Goal: Information Seeking & Learning: Learn about a topic

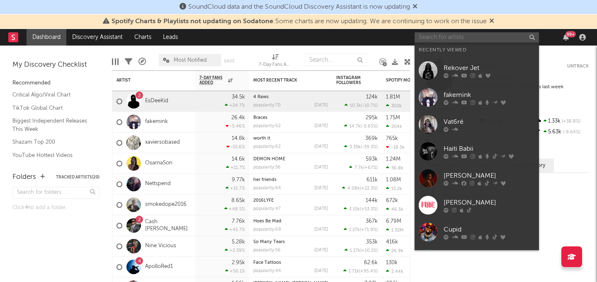
click at [458, 41] on input "text" at bounding box center [477, 37] width 124 height 10
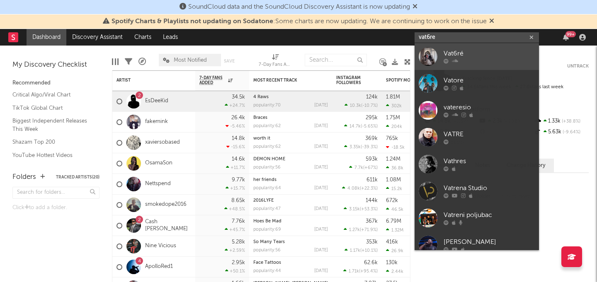
type input "vat6re"
click at [460, 51] on div "Vat6ré" at bounding box center [489, 54] width 91 height 10
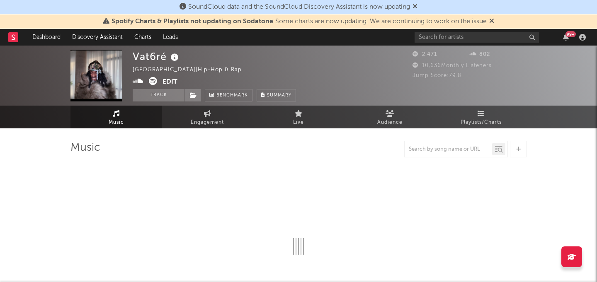
select select "1w"
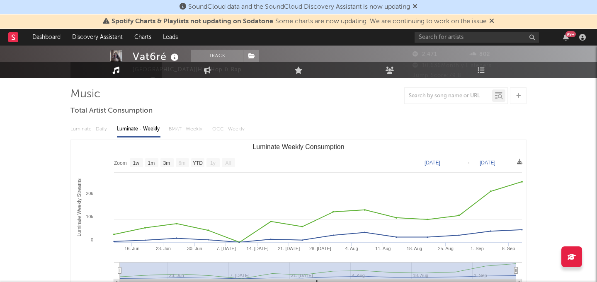
scroll to position [56, 0]
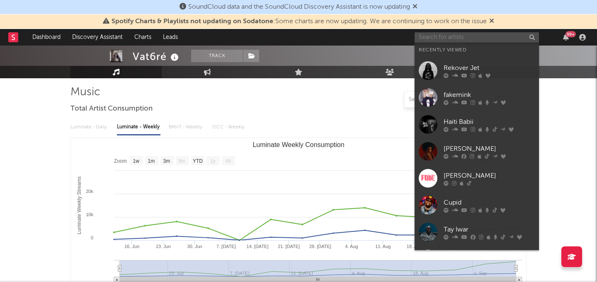
click at [467, 37] on input "text" at bounding box center [477, 37] width 124 height 10
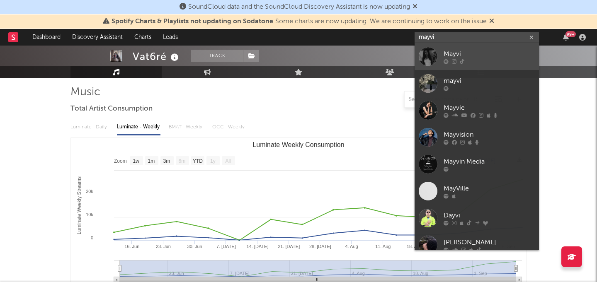
type input "mayvi"
click at [458, 51] on div "Mayvi" at bounding box center [489, 54] width 91 height 10
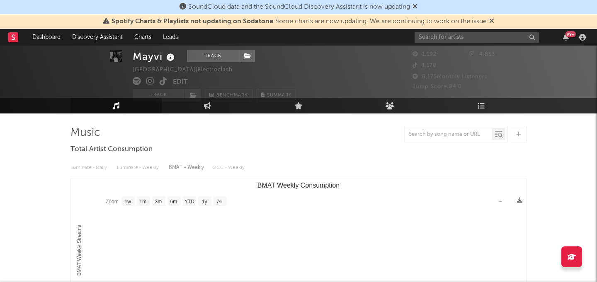
scroll to position [17, 0]
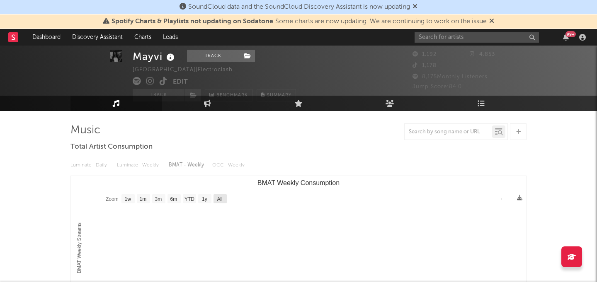
click at [221, 197] on text "All" at bounding box center [219, 200] width 5 height 6
select select "All"
click at [129, 161] on div "Luminate - Daily Luminate - Weekly BMAT - Weekly OCC - Weekly" at bounding box center [299, 165] width 456 height 14
click at [131, 166] on div "Luminate - Daily Luminate - Weekly BMAT - Weekly OCC - Weekly" at bounding box center [299, 165] width 456 height 14
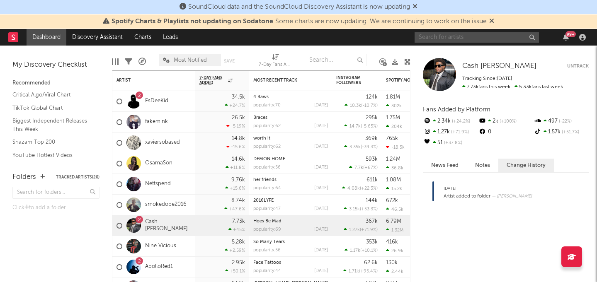
drag, startPoint x: 0, startPoint y: 0, endPoint x: 450, endPoint y: 41, distance: 452.0
click at [450, 41] on input "text" at bounding box center [477, 37] width 124 height 10
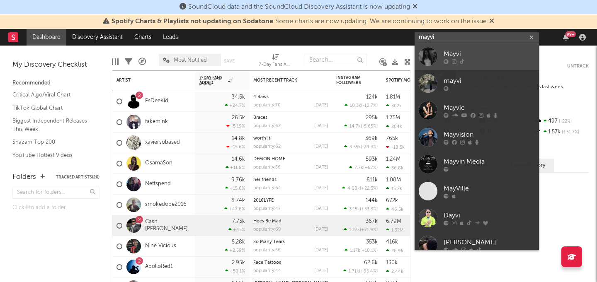
type input "mayvi"
click at [472, 51] on div "Mayvi" at bounding box center [489, 54] width 91 height 10
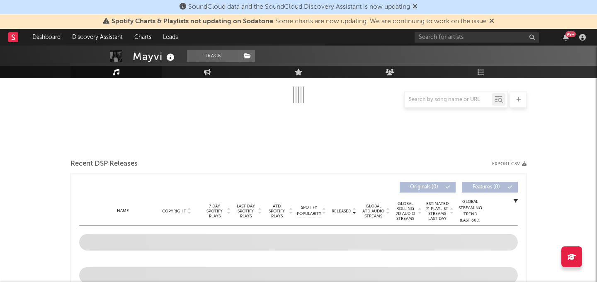
select select "1w"
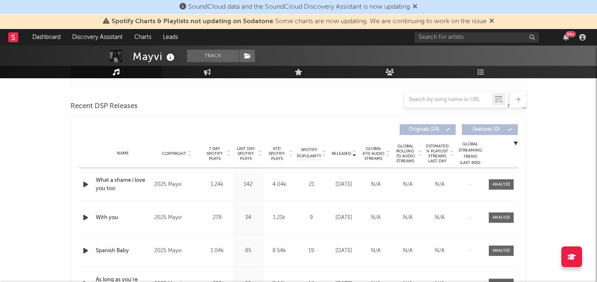
scroll to position [168, 0]
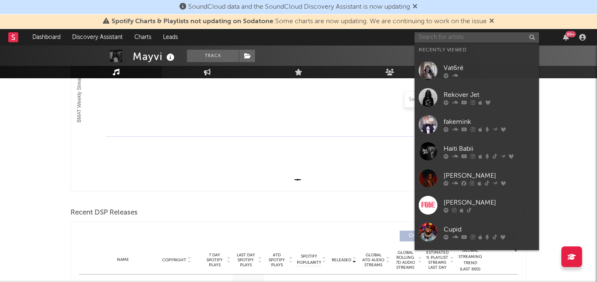
click at [442, 38] on input "text" at bounding box center [477, 37] width 124 height 10
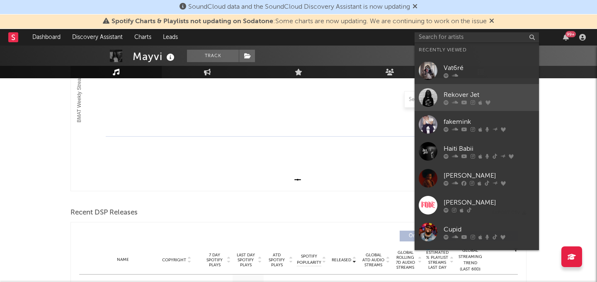
click at [494, 88] on link "Rekover Jet" at bounding box center [477, 97] width 124 height 27
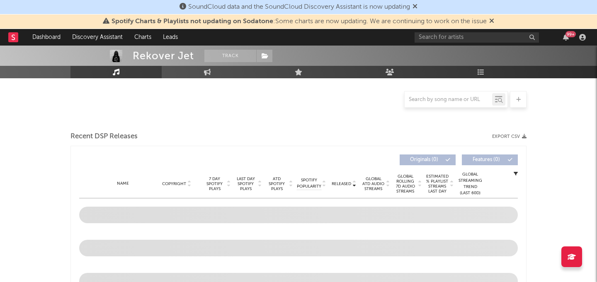
select select "1w"
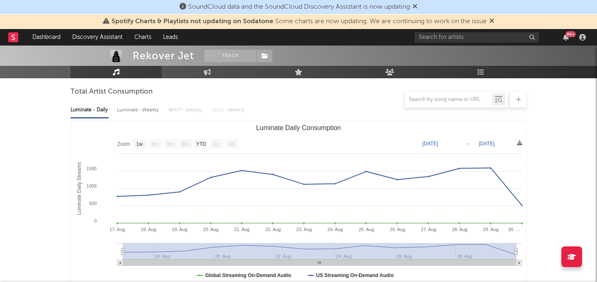
scroll to position [76, 0]
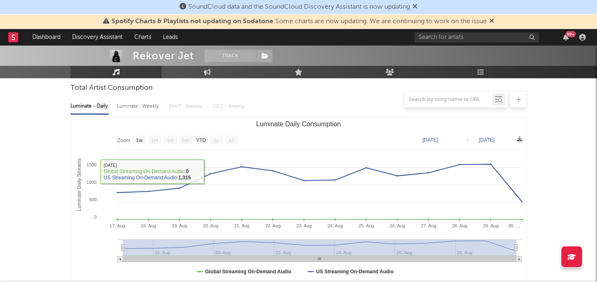
click at [146, 104] on div at bounding box center [299, 99] width 456 height 17
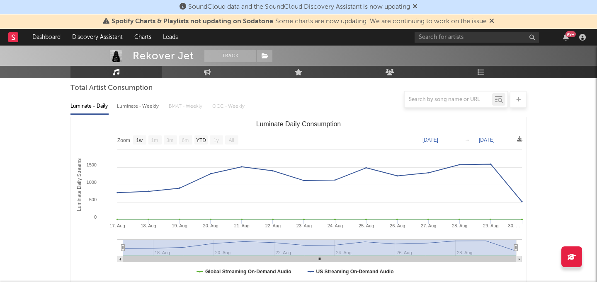
click at [146, 108] on div "Luminate - Weekly" at bounding box center [139, 107] width 44 height 14
select select "6m"
